Goal: Task Accomplishment & Management: Use online tool/utility

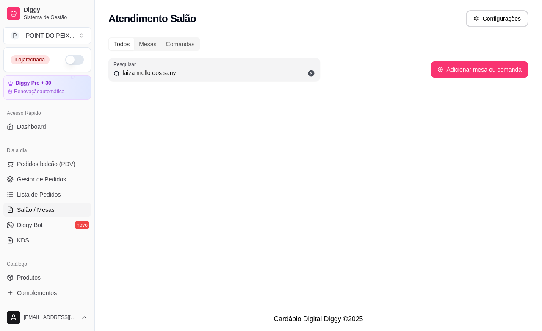
type input "laiza mello dos sany"
click at [312, 70] on icon at bounding box center [312, 73] width 8 height 8
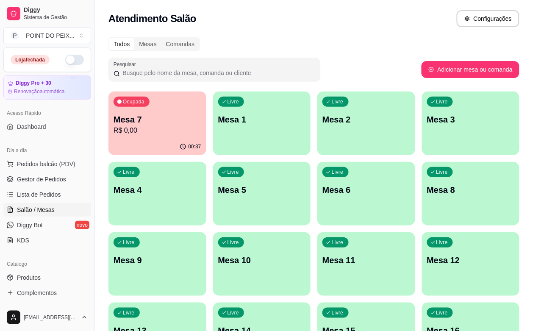
click at [286, 70] on input "Pesquisar" at bounding box center [217, 73] width 195 height 8
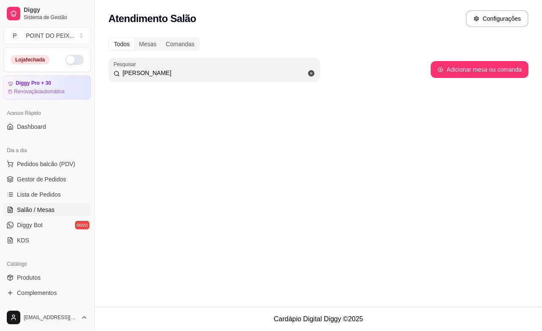
type input "[PERSON_NAME]"
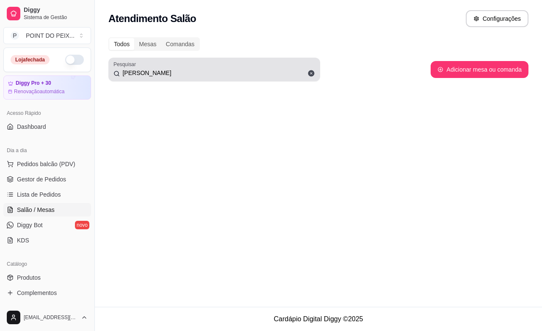
click at [308, 71] on icon at bounding box center [312, 73] width 8 height 8
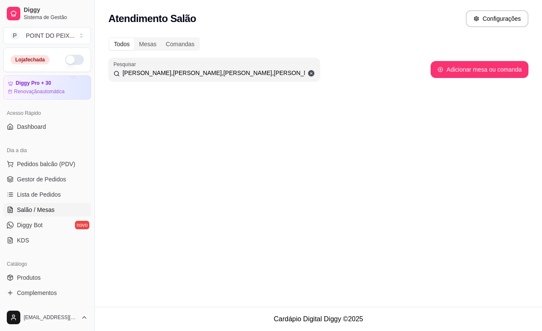
type input "[PERSON_NAME],[PERSON_NAME],[PERSON_NAME],[PERSON_NAME],[PERSON_NAME],[PERSON_N…"
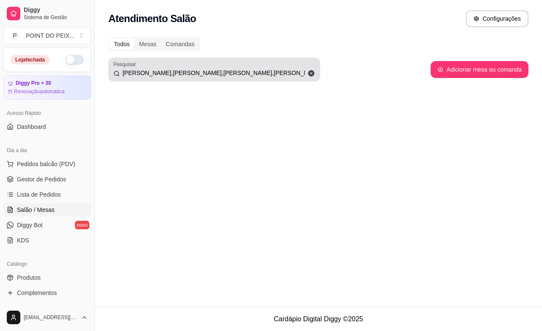
click at [311, 68] on span at bounding box center [311, 73] width 14 height 14
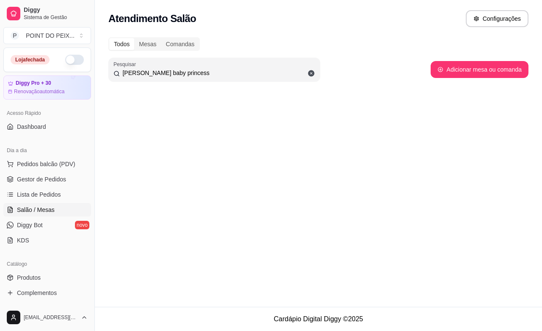
type input "[PERSON_NAME] baby princess"
click at [309, 71] on icon at bounding box center [311, 73] width 6 height 6
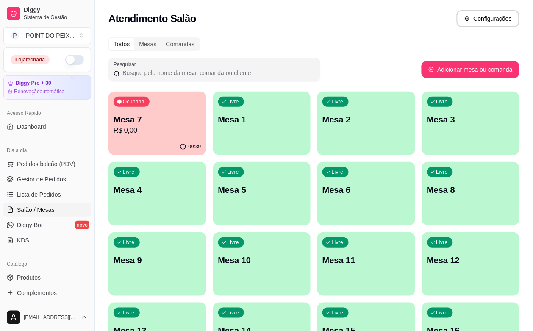
click at [309, 71] on input "Pesquisar" at bounding box center [217, 73] width 195 height 8
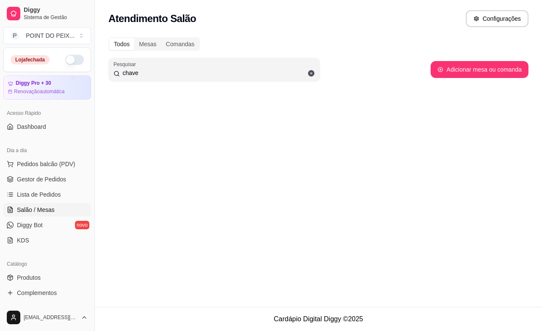
type input "chave"
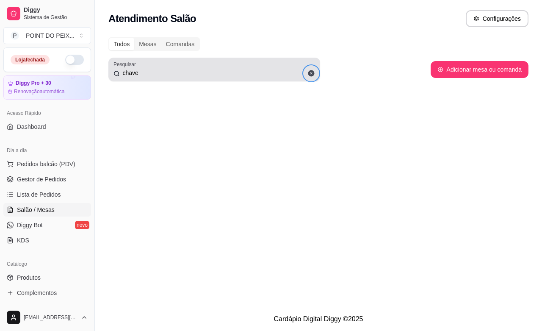
click at [309, 71] on icon at bounding box center [311, 73] width 6 height 6
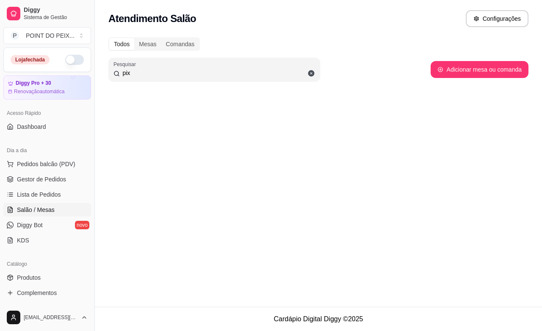
type input "pix"
click at [309, 66] on span at bounding box center [311, 73] width 14 height 14
type input "chave piz abcdefg"
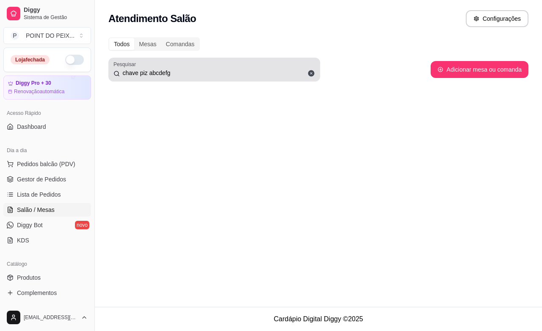
click at [312, 76] on icon at bounding box center [311, 73] width 6 height 6
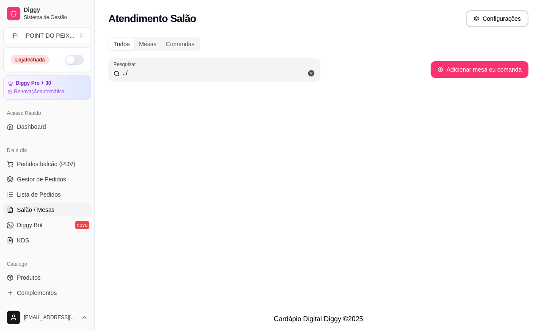
type input ".;/"
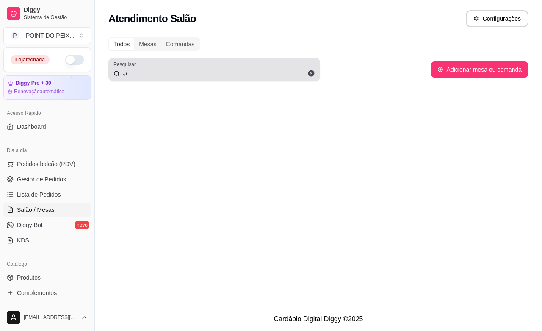
click at [308, 72] on icon at bounding box center [312, 73] width 8 height 8
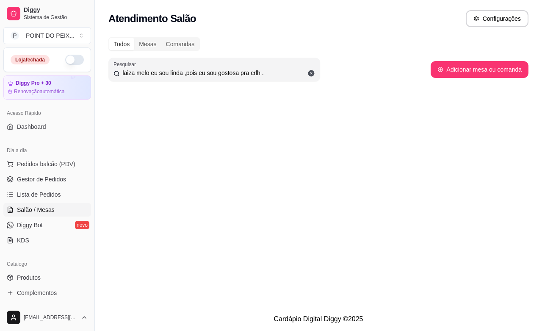
type input "laiza melo eu sou linda ,pois eu sou gostosa pra crlh ."
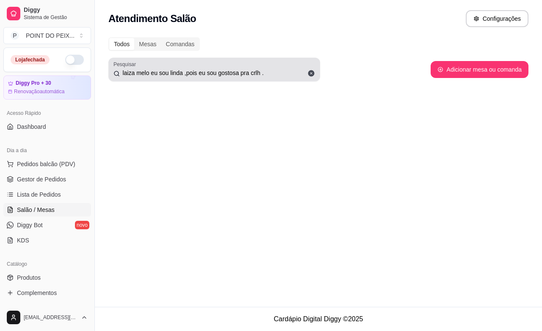
click at [314, 72] on icon at bounding box center [312, 73] width 8 height 8
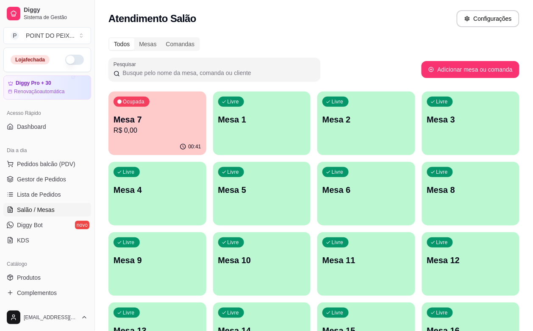
click at [314, 72] on input "Pesquisar" at bounding box center [217, 73] width 195 height 8
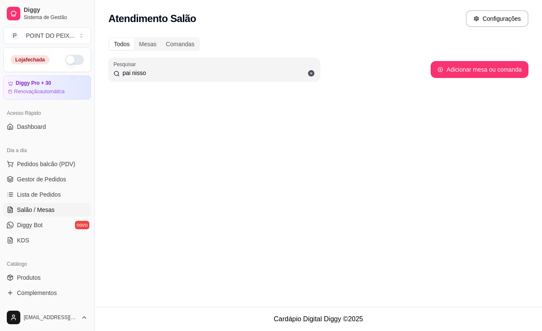
type input "pai nisso"
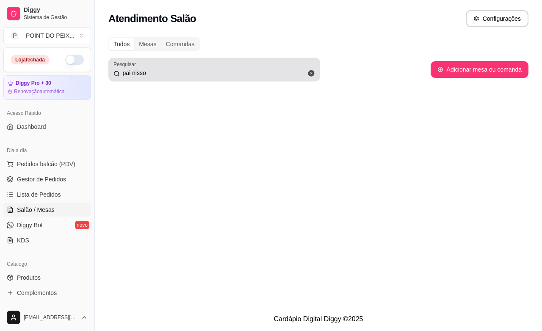
click at [312, 70] on icon at bounding box center [311, 73] width 6 height 6
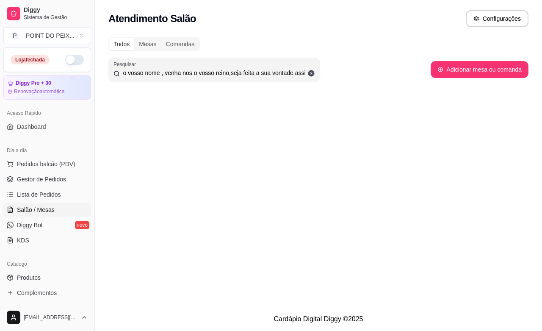
scroll to position [0, 140]
type input "pai nosso que estas no seu,[PERSON_NAME] seja o vosso nome , venha nos o vosso …"
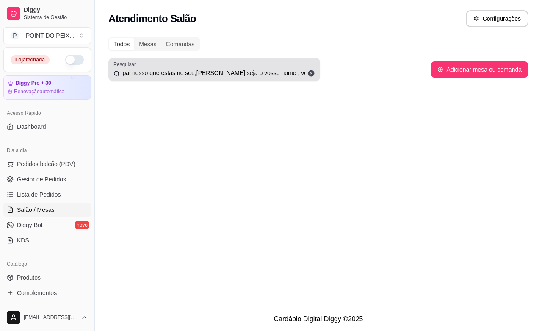
click at [312, 70] on icon at bounding box center [311, 73] width 6 height 6
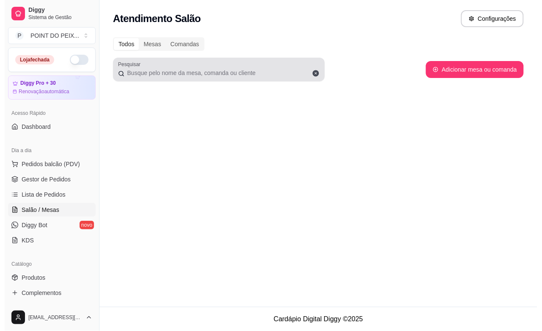
scroll to position [0, 0]
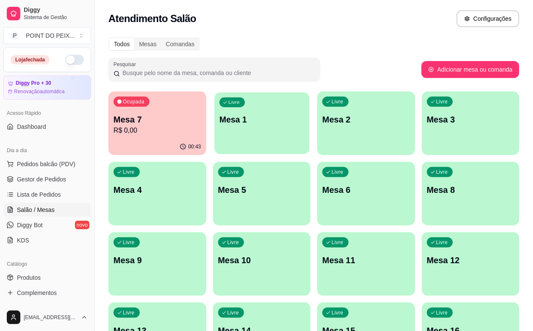
click at [222, 125] on p "Mesa 1" at bounding box center [261, 119] width 85 height 11
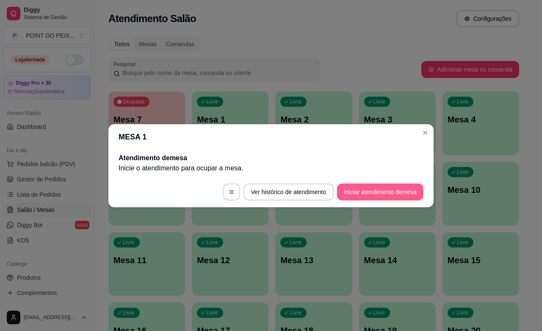
click at [373, 199] on button "Iniciar atendimento de mesa" at bounding box center [380, 191] width 86 height 17
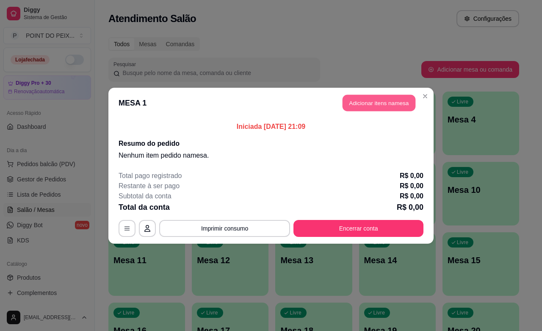
click at [369, 100] on button "Adicionar itens na mesa" at bounding box center [379, 102] width 73 height 17
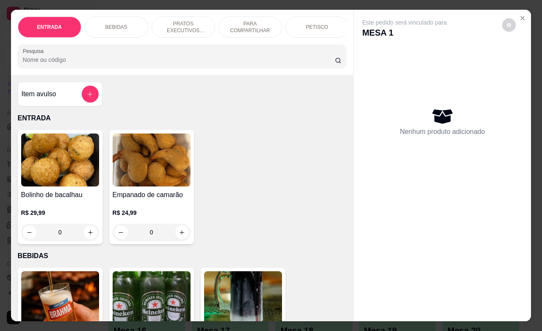
click at [178, 20] on p "PRATOS EXECUTIVOS (INDIVIDUAIS)" at bounding box center [183, 27] width 49 height 14
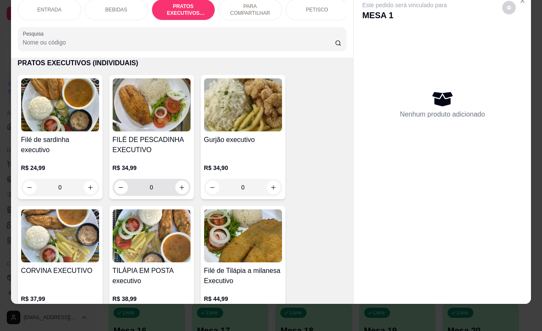
scroll to position [1222, 0]
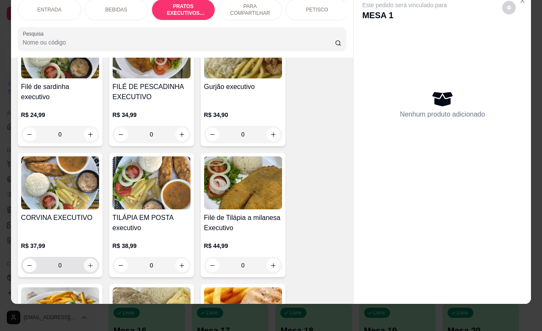
click at [87, 264] on icon "increase-product-quantity" at bounding box center [90, 265] width 6 height 6
type input "1"
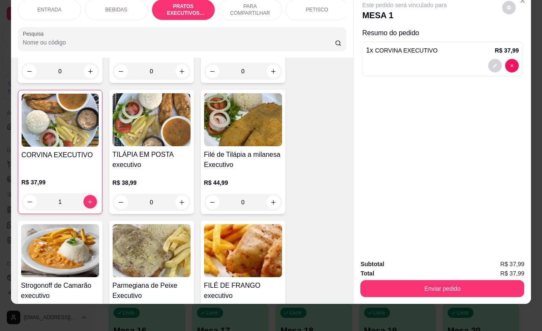
scroll to position [1328, 0]
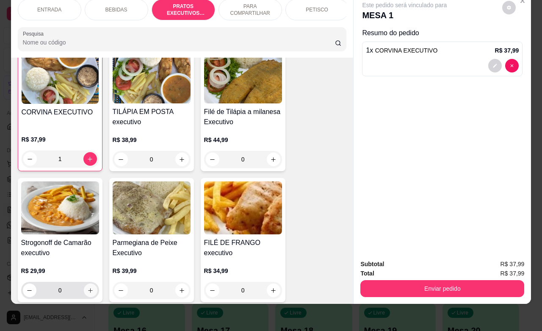
click at [89, 287] on button "increase-product-quantity" at bounding box center [91, 290] width 14 height 14
type input "1"
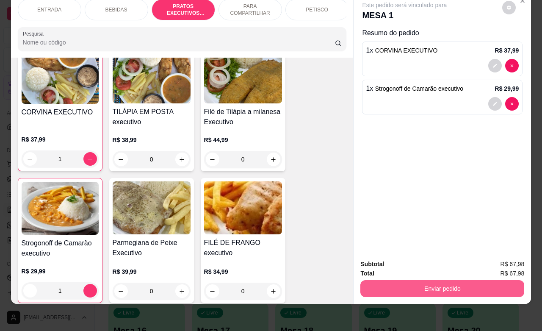
click at [414, 282] on button "Enviar pedido" at bounding box center [443, 288] width 164 height 17
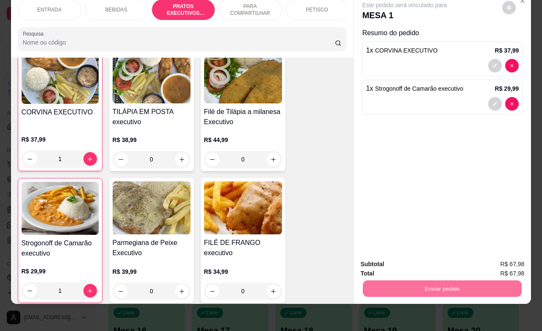
click at [492, 261] on button "Enviar pedido" at bounding box center [501, 259] width 47 height 16
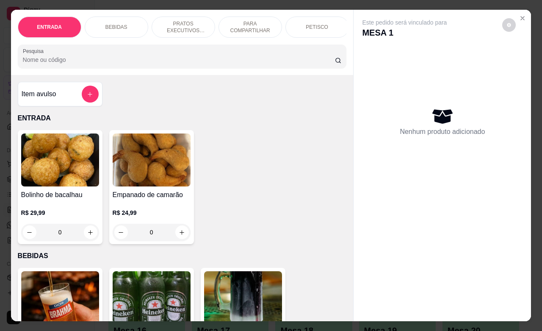
click at [316, 64] on input "Pesquisa" at bounding box center [179, 60] width 312 height 8
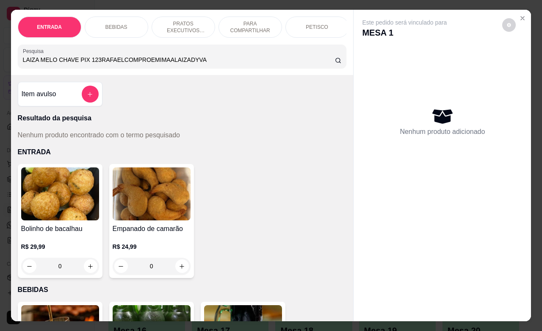
type input "LAIZA MELO CHAVE PIX 123RAFAELCOMPROEMIMAALAIZADYVA"
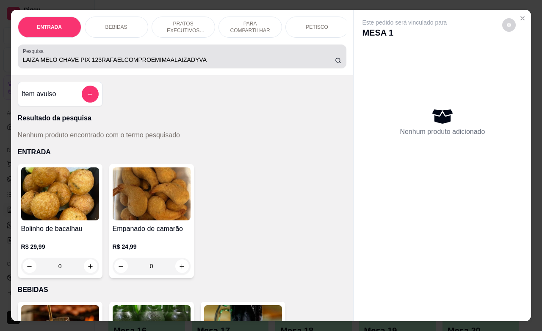
click at [336, 63] on circle at bounding box center [338, 60] width 4 height 4
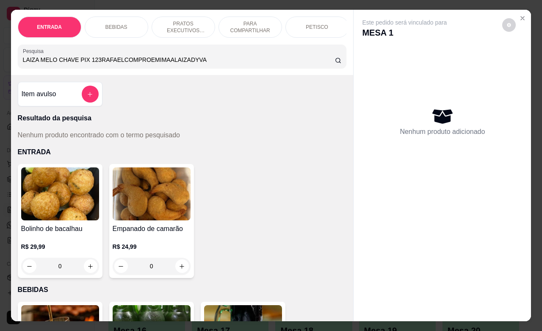
click at [292, 73] on div "ENTRADA BEBIDAS PRATOS EXECUTIVOS (INDIVIDUAIS) PARA COMPARTILHAR PETISCO COMBO…" at bounding box center [182, 42] width 343 height 65
click at [325, 64] on input "LAIZA MELO CHAVE PIX 123RAFAELCOMPROEMIMAALAIZADYVA" at bounding box center [179, 60] width 312 height 8
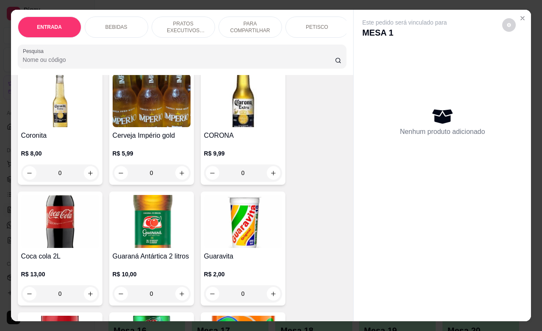
scroll to position [0, 0]
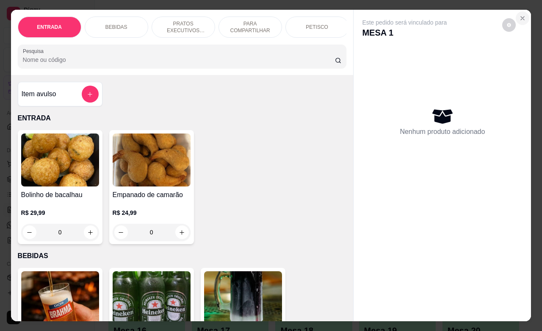
click at [520, 17] on button "Close" at bounding box center [523, 18] width 14 height 14
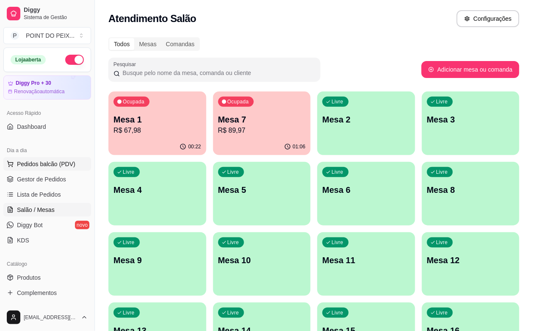
click at [40, 162] on span "Pedidos balcão (PDV)" at bounding box center [46, 164] width 58 height 8
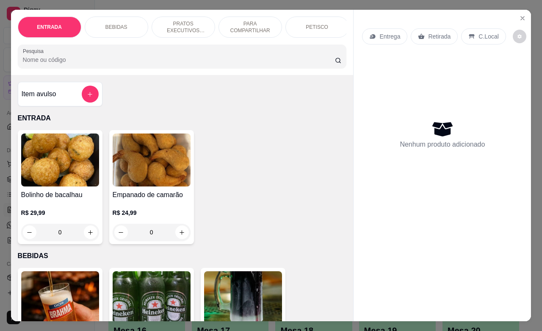
click at [390, 34] on p "Entrega" at bounding box center [390, 36] width 21 height 8
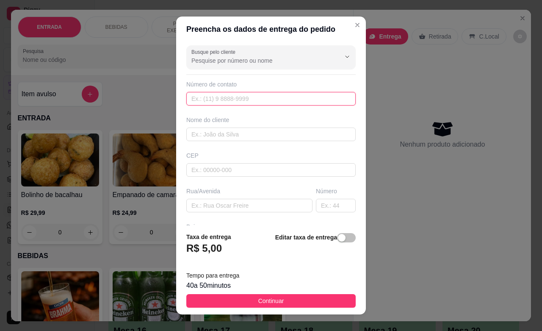
click at [234, 101] on input "text" at bounding box center [270, 99] width 169 height 14
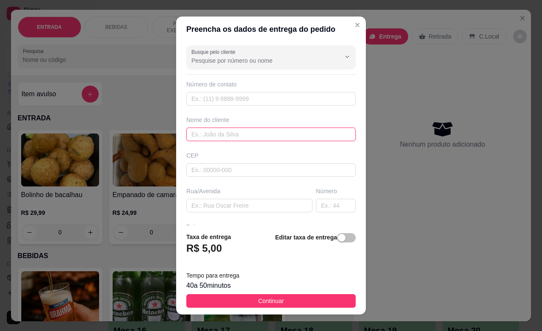
click at [233, 130] on input "text" at bounding box center [270, 135] width 169 height 14
type input "jhone"
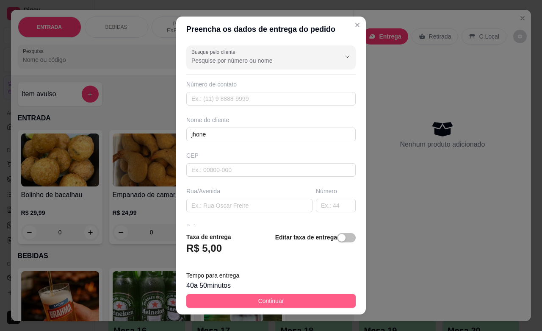
click at [261, 297] on span "Continuar" at bounding box center [271, 300] width 26 height 9
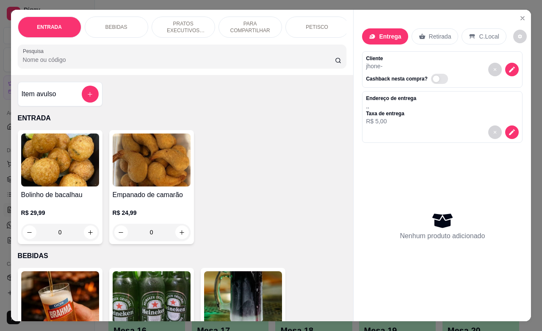
click at [315, 24] on p "PETISCO" at bounding box center [317, 27] width 22 height 7
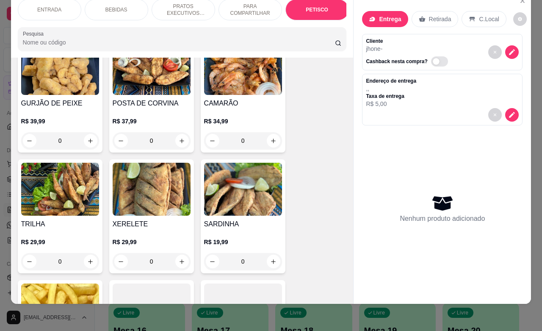
scroll to position [2031, 0]
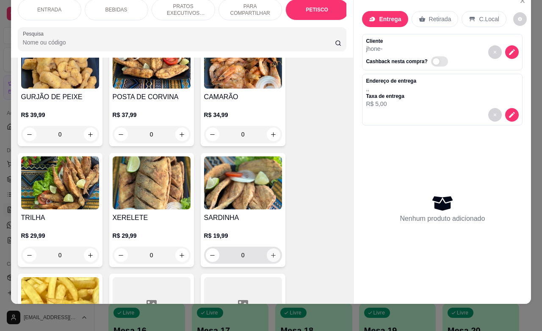
click at [270, 252] on icon "increase-product-quantity" at bounding box center [273, 255] width 6 height 6
type input "1"
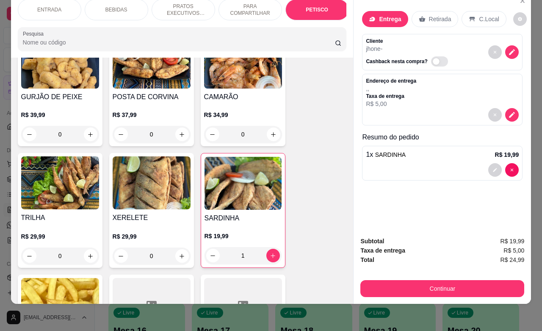
click at [335, 20] on div "ENTRADA BEBIDAS PRATOS EXECUTIVOS (INDIVIDUAIS) PARA COMPARTILHAR PETISCO COMBO…" at bounding box center [182, 9] width 329 height 21
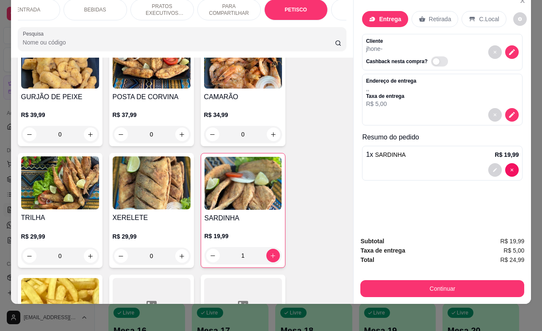
click at [339, 5] on p "COMBOS DE PETISCOS" at bounding box center [363, 10] width 49 height 14
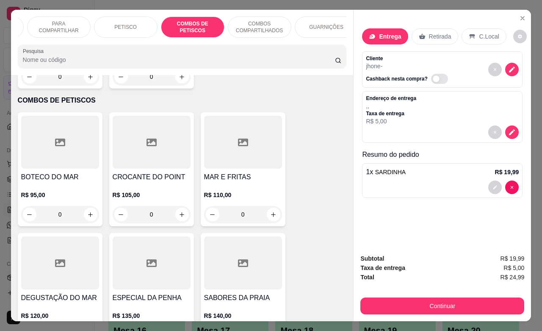
scroll to position [0, 203]
click at [310, 24] on p "GUARNIÇÕES" at bounding box center [315, 27] width 34 height 7
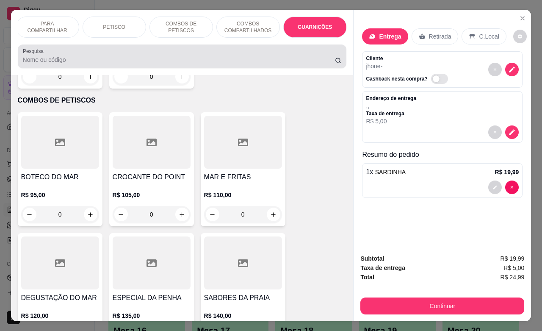
scroll to position [3488, 0]
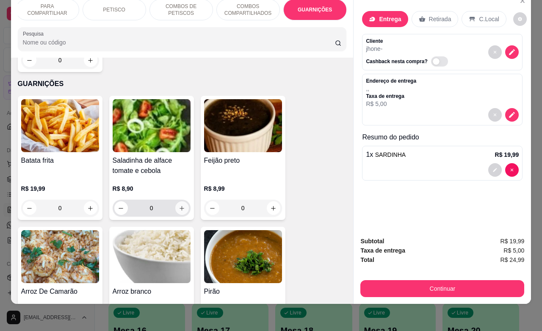
click at [179, 205] on icon "increase-product-quantity" at bounding box center [182, 208] width 6 height 6
type input "1"
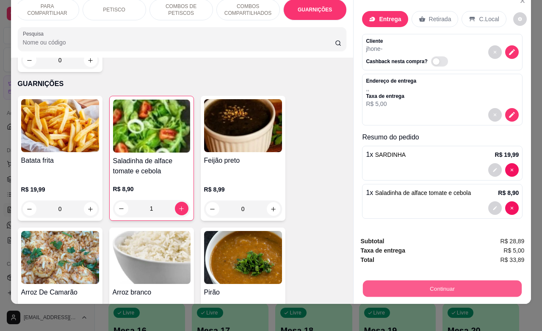
click at [425, 280] on button "Continuar" at bounding box center [442, 288] width 159 height 17
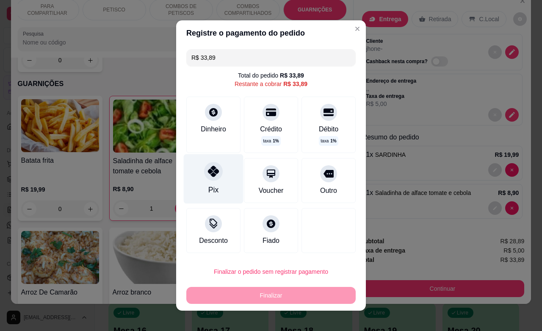
click at [208, 176] on icon at bounding box center [213, 171] width 11 height 11
type input "R$ 0,00"
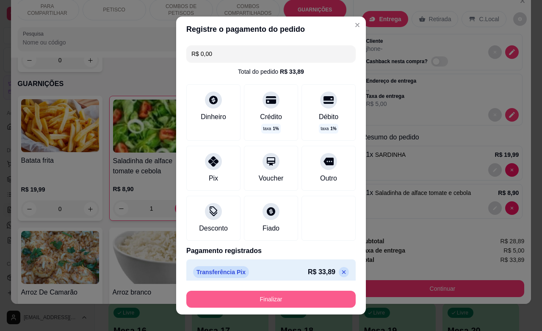
click at [305, 295] on button "Finalizar" at bounding box center [270, 299] width 169 height 17
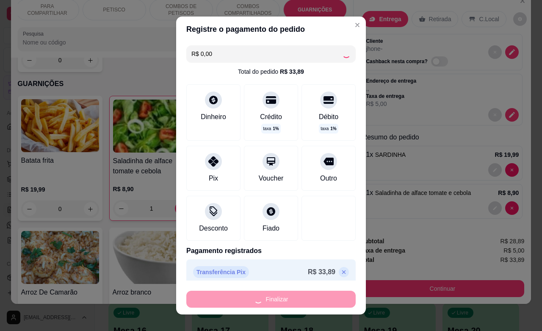
type input "0"
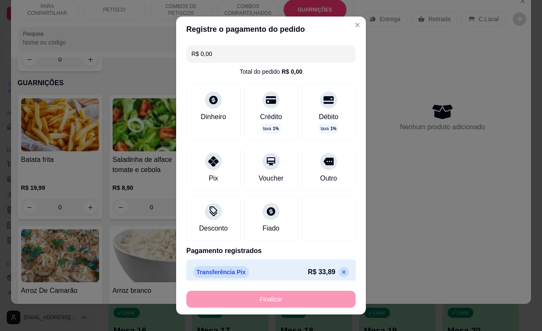
type input "-R$ 33,89"
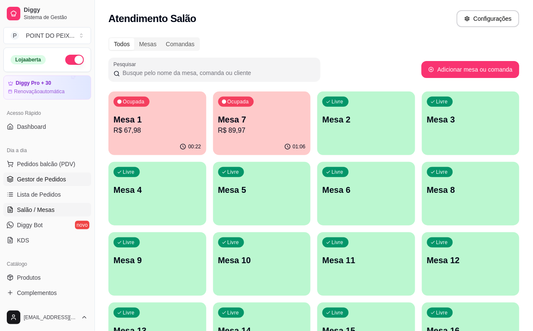
click at [56, 181] on span "Gestor de Pedidos" at bounding box center [41, 179] width 49 height 8
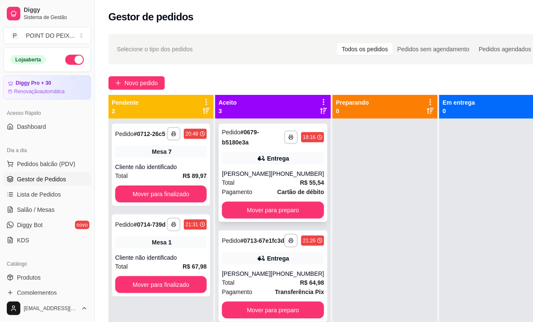
click at [291, 164] on div "Entrega" at bounding box center [273, 159] width 102 height 12
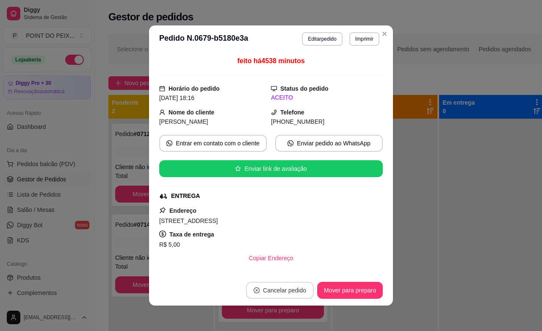
click at [287, 291] on button "Cancelar pedido" at bounding box center [280, 290] width 68 height 17
click at [295, 267] on button "Sim" at bounding box center [300, 269] width 34 height 17
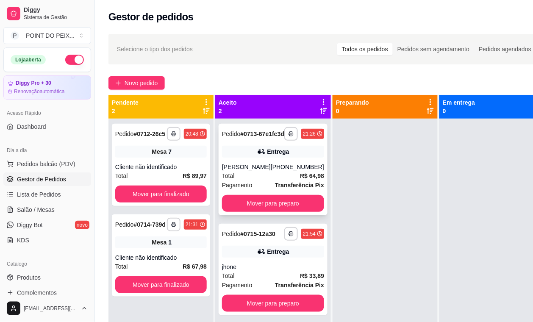
click at [283, 181] on div "Total R$ 64,98" at bounding box center [273, 175] width 102 height 9
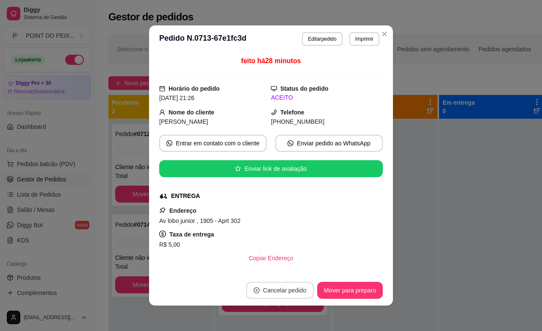
click at [269, 288] on button "Cancelar pedido" at bounding box center [280, 290] width 68 height 17
click at [293, 266] on button "Sim" at bounding box center [300, 269] width 34 height 17
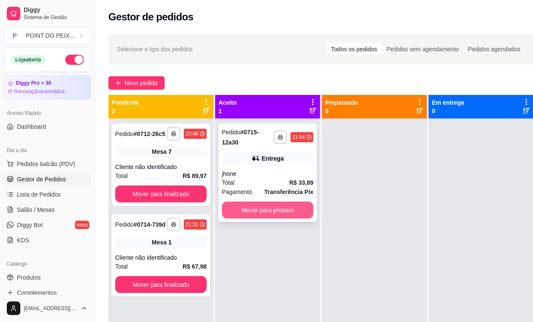
click at [278, 212] on button "Mover para preparo" at bounding box center [268, 210] width 92 height 17
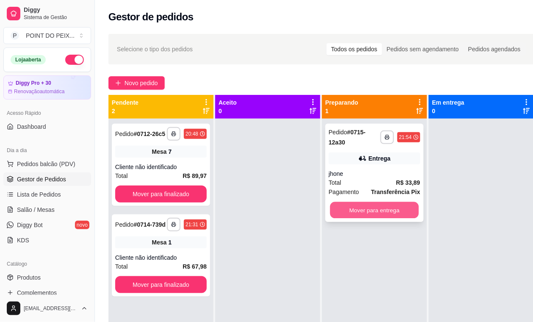
click at [364, 212] on button "Mover para entrega" at bounding box center [374, 210] width 89 height 17
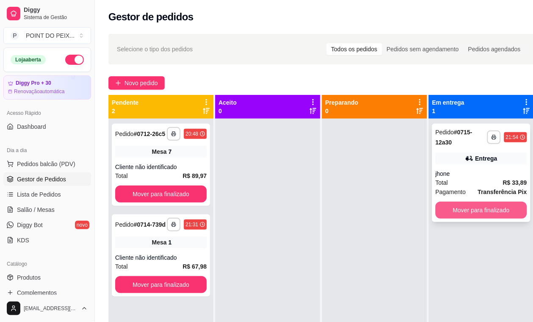
click at [461, 208] on button "Mover para finalizado" at bounding box center [482, 210] width 92 height 17
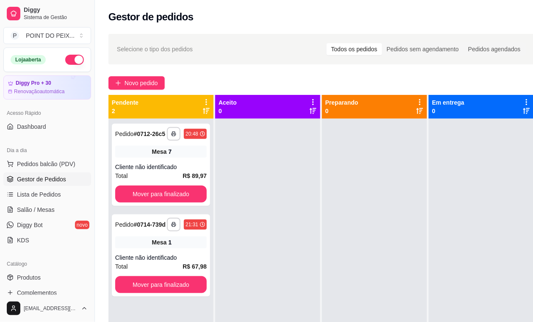
click at [67, 62] on button "button" at bounding box center [74, 60] width 19 height 10
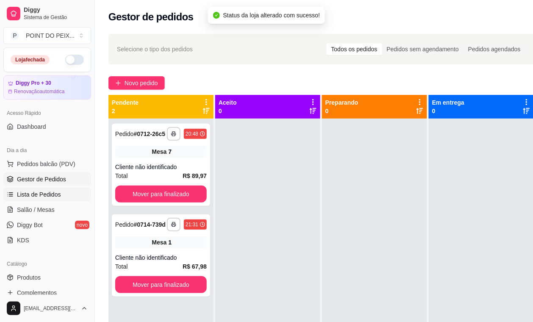
click at [51, 197] on span "Lista de Pedidos" at bounding box center [39, 194] width 44 height 8
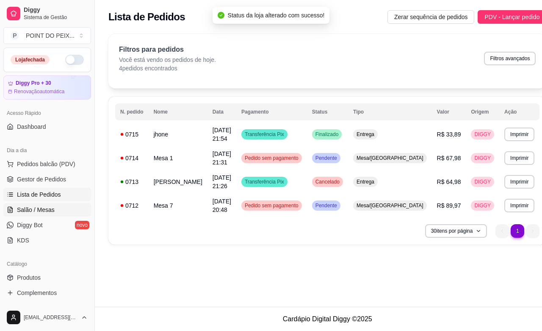
click at [47, 207] on span "Salão / Mesas" at bounding box center [36, 210] width 38 height 8
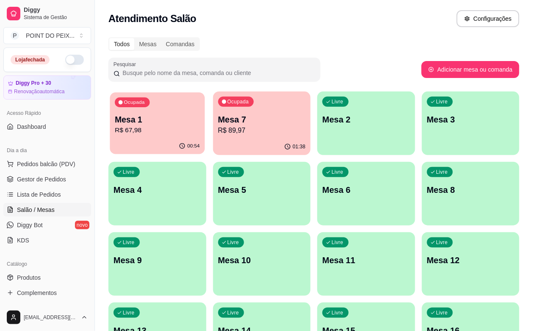
click at [153, 139] on div "00:54" at bounding box center [157, 146] width 95 height 16
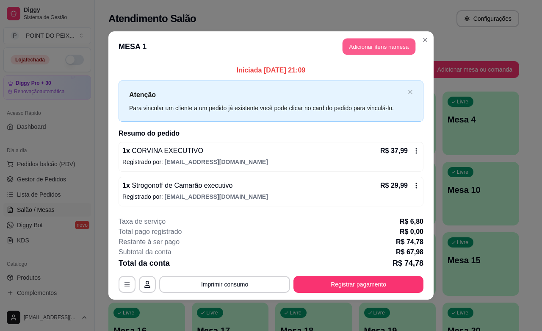
click at [395, 50] on button "Adicionar itens na mesa" at bounding box center [379, 47] width 73 height 17
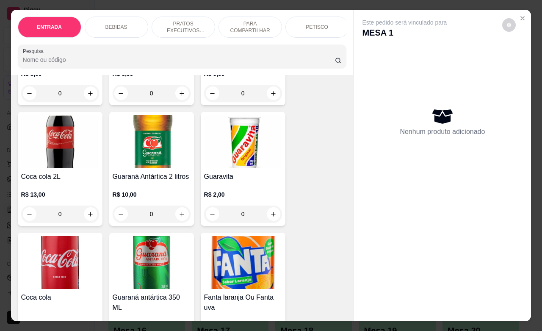
scroll to position [530, 0]
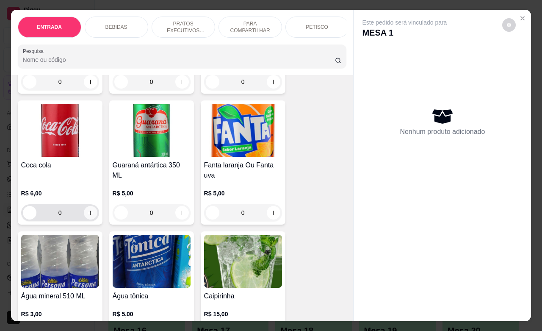
click at [87, 216] on icon "increase-product-quantity" at bounding box center [90, 213] width 6 height 6
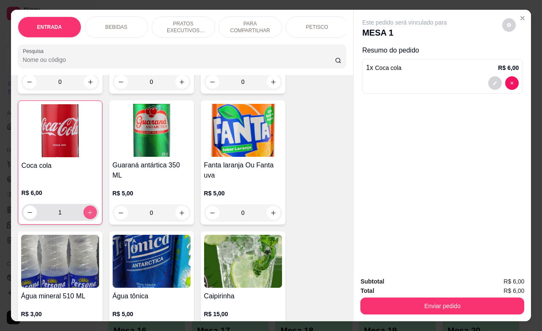
type input "1"
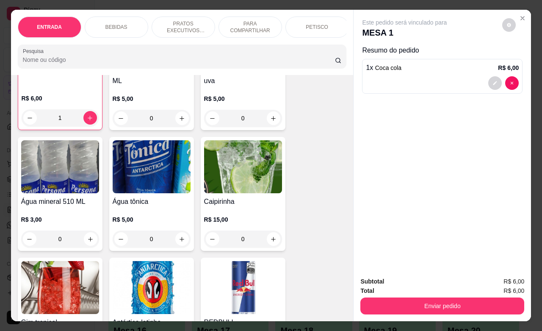
scroll to position [689, 0]
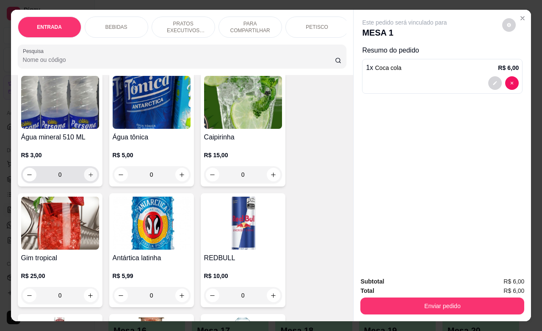
click at [89, 181] on button "increase-product-quantity" at bounding box center [90, 174] width 13 height 13
type input "1"
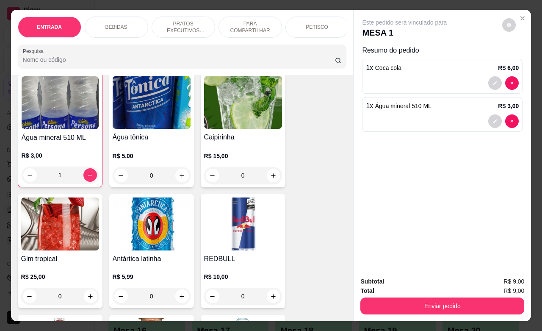
scroll to position [689, 0]
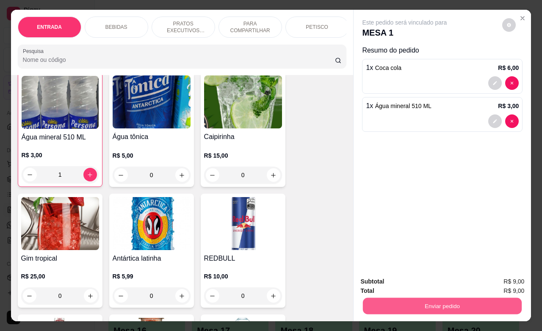
click at [410, 302] on button "Enviar pedido" at bounding box center [442, 305] width 159 height 17
click at [503, 278] on button "Enviar pedido" at bounding box center [501, 280] width 47 height 16
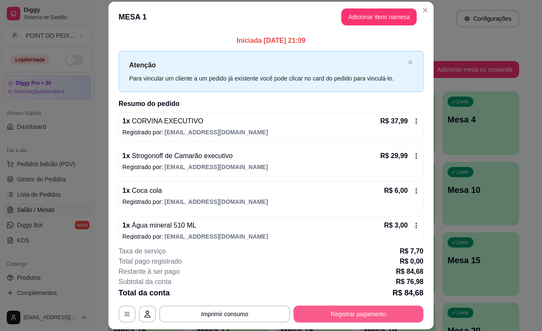
click at [371, 313] on button "Registrar pagamento" at bounding box center [359, 314] width 130 height 17
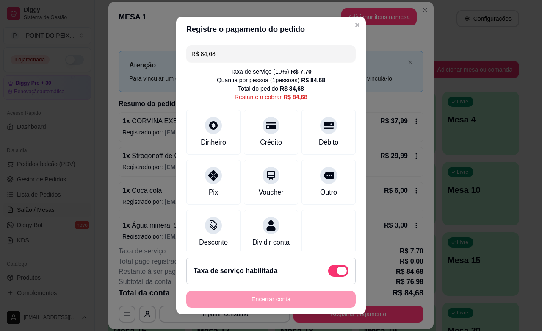
click at [328, 270] on span at bounding box center [338, 271] width 20 height 12
click at [328, 272] on input "checkbox" at bounding box center [331, 275] width 6 height 6
checkbox input "true"
type input "R$ 76,98"
checkbox input "false"
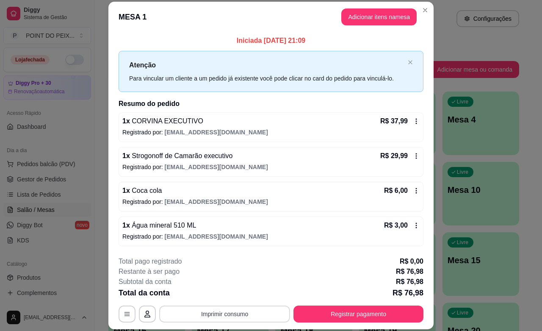
click at [230, 312] on button "Imprimir consumo" at bounding box center [224, 314] width 131 height 17
click at [234, 294] on button "IMPRESSORA" at bounding box center [222, 295] width 61 height 14
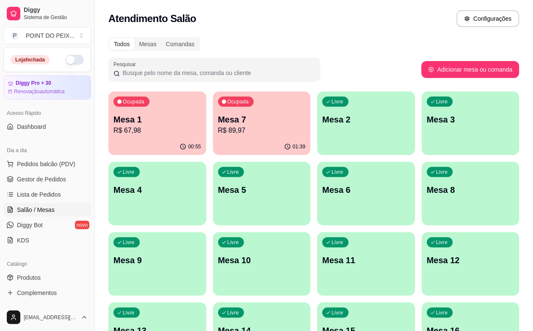
click at [235, 116] on p "Mesa 7" at bounding box center [262, 120] width 88 height 12
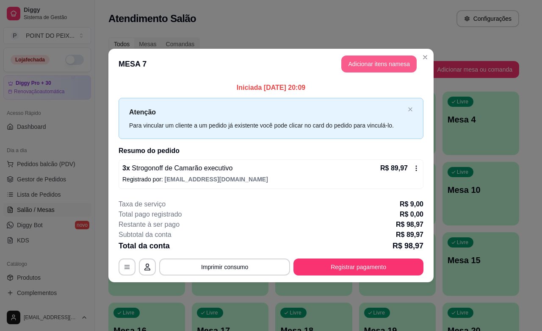
click at [395, 63] on button "Adicionar itens na mesa" at bounding box center [379, 64] width 75 height 17
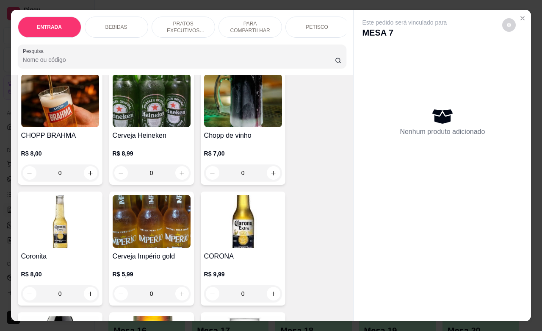
scroll to position [212, 0]
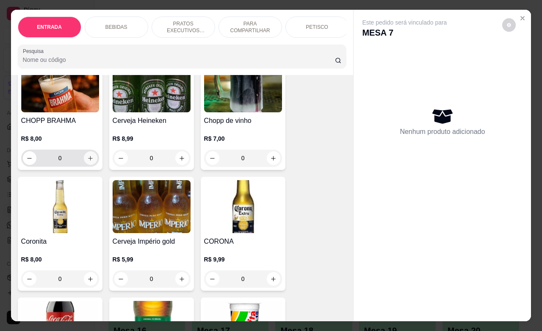
click at [87, 161] on icon "increase-product-quantity" at bounding box center [90, 158] width 6 height 6
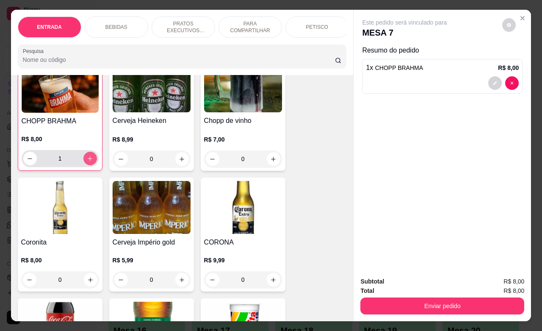
scroll to position [212, 0]
click at [87, 161] on icon "increase-product-quantity" at bounding box center [90, 158] width 6 height 6
type input "2"
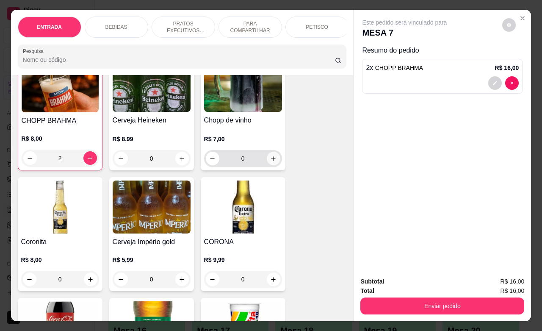
click at [267, 164] on button "increase-product-quantity" at bounding box center [274, 159] width 14 height 14
type input "1"
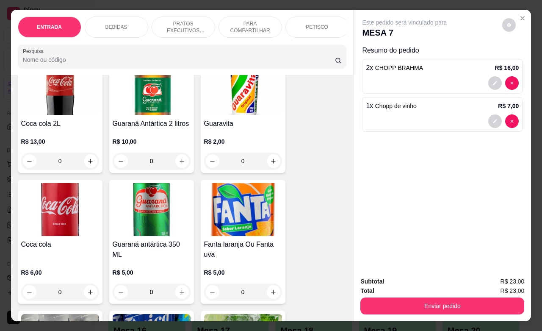
scroll to position [530, 0]
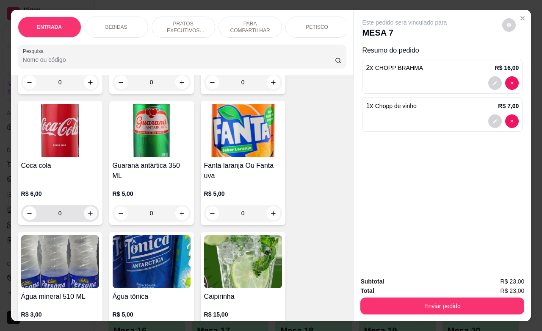
click at [87, 215] on icon "increase-product-quantity" at bounding box center [90, 213] width 6 height 6
type input "1"
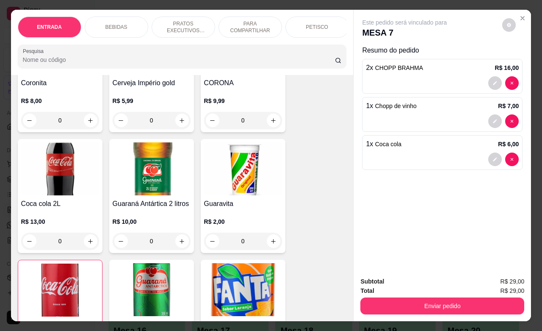
scroll to position [265, 0]
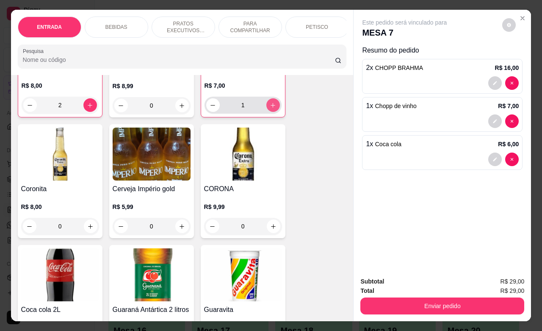
click at [270, 106] on icon "increase-product-quantity" at bounding box center [273, 105] width 6 height 6
type input "2"
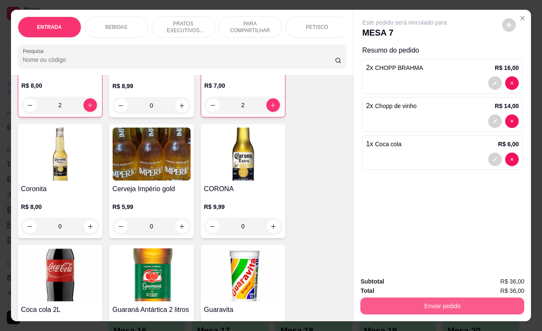
click at [419, 301] on button "Enviar pedido" at bounding box center [443, 305] width 164 height 17
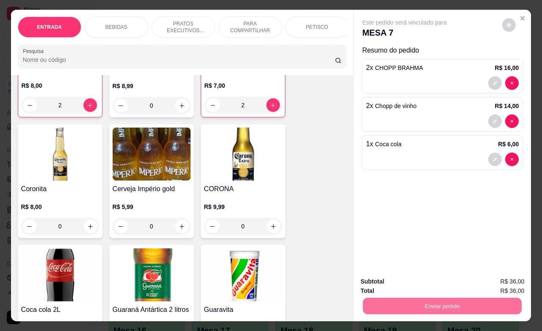
click at [503, 282] on button "Enviar pedido" at bounding box center [501, 280] width 47 height 16
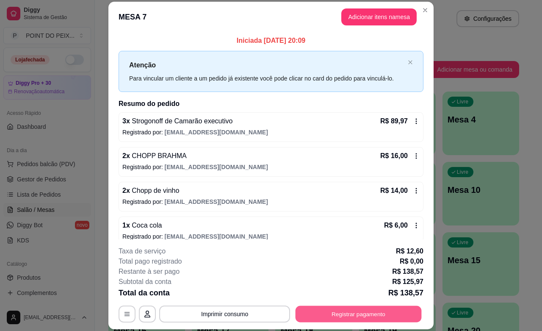
click at [358, 309] on button "Registrar pagamento" at bounding box center [359, 314] width 126 height 17
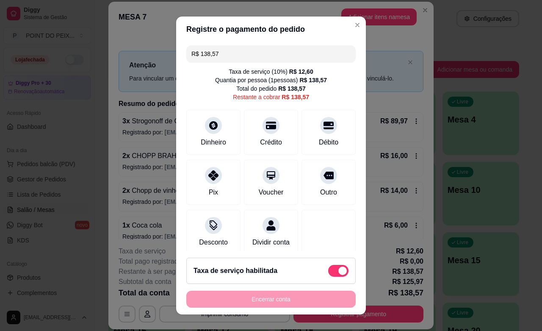
click at [328, 270] on span at bounding box center [338, 271] width 20 height 12
click at [328, 272] on input "checkbox" at bounding box center [331, 275] width 6 height 6
checkbox input "true"
type input "R$ 125,97"
checkbox input "false"
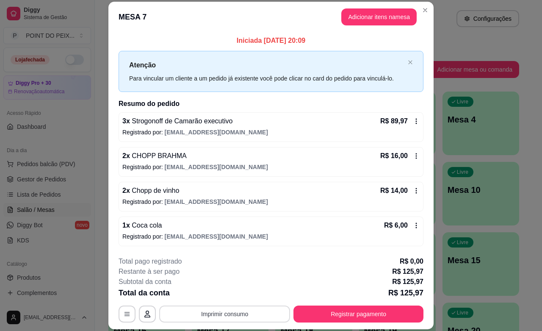
click at [227, 312] on button "Imprimir consumo" at bounding box center [224, 314] width 131 height 17
click at [231, 296] on button "IMPRESSORA" at bounding box center [222, 295] width 61 height 14
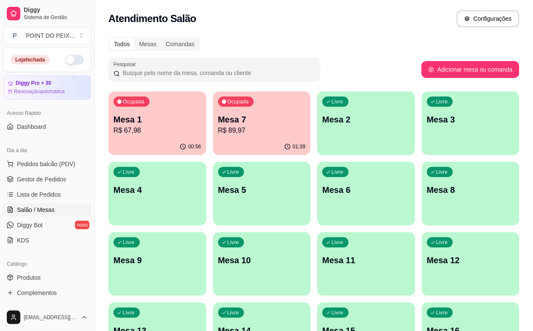
click at [150, 128] on p "R$ 67,98" at bounding box center [158, 130] width 88 height 10
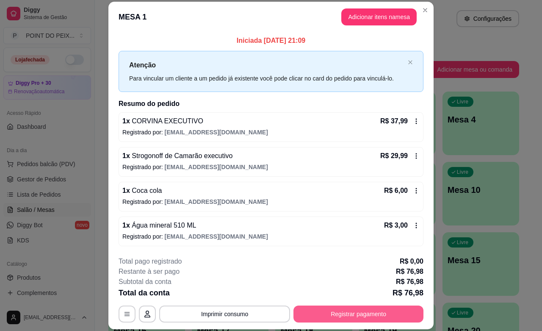
click at [353, 312] on button "Registrar pagamento" at bounding box center [359, 314] width 130 height 17
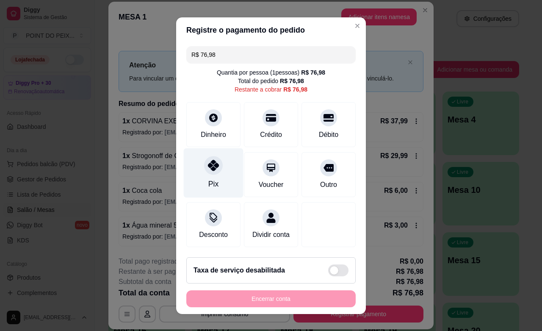
click at [210, 175] on div "Pix" at bounding box center [214, 173] width 60 height 50
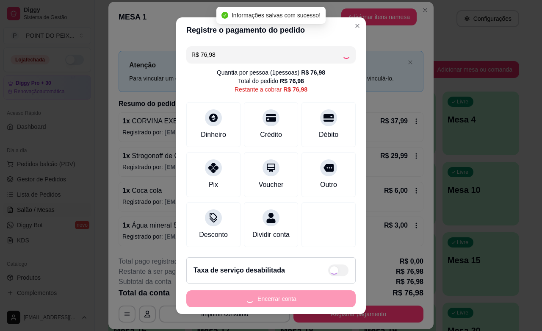
type input "R$ 0,00"
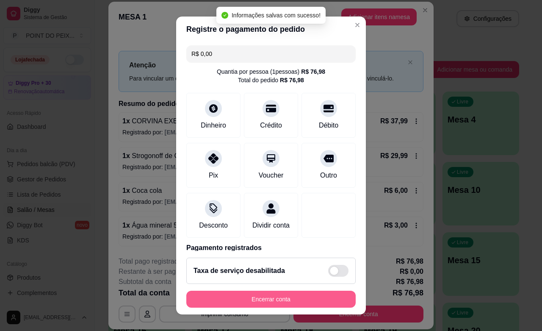
click at [269, 295] on button "Encerrar conta" at bounding box center [270, 299] width 169 height 17
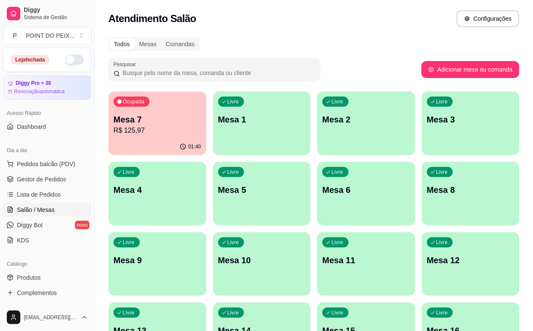
click at [131, 116] on p "Mesa 7" at bounding box center [158, 120] width 88 height 12
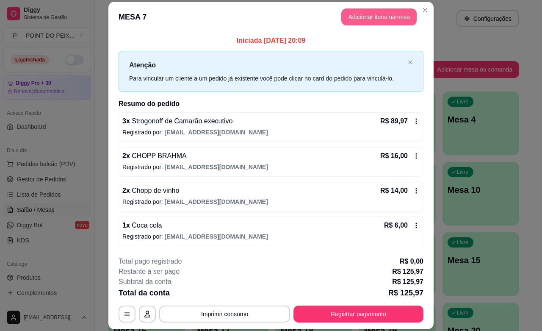
click at [367, 14] on button "Adicionar itens na mesa" at bounding box center [379, 16] width 75 height 17
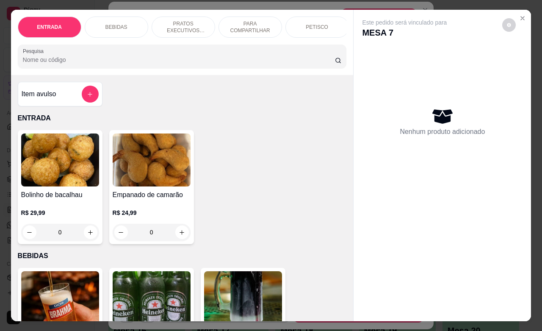
scroll to position [106, 0]
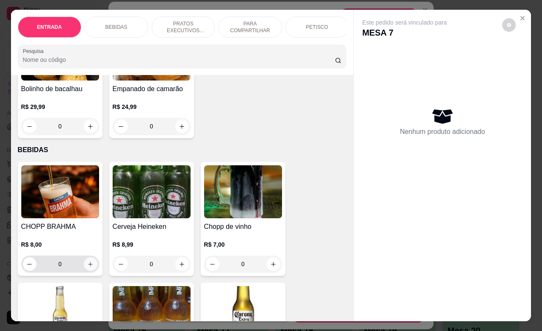
click at [87, 267] on icon "increase-product-quantity" at bounding box center [90, 264] width 6 height 6
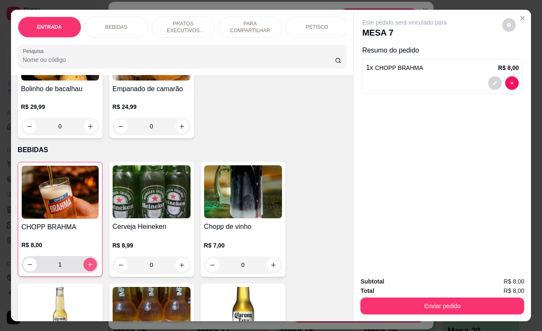
type input "1"
click at [271, 272] on button "increase-product-quantity" at bounding box center [274, 265] width 14 height 14
type input "1"
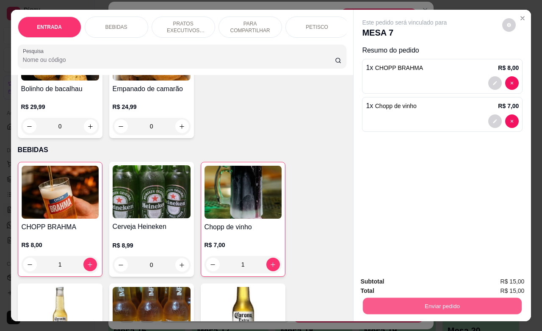
click at [427, 297] on button "Enviar pedido" at bounding box center [442, 305] width 159 height 17
click at [495, 274] on button "Enviar pedido" at bounding box center [502, 280] width 48 height 16
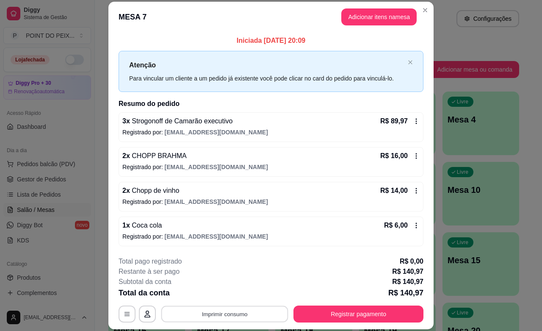
click at [232, 319] on button "Imprimir consumo" at bounding box center [224, 314] width 127 height 17
click at [227, 294] on button "IMPRESSORA" at bounding box center [222, 295] width 61 height 14
